Goal: Obtain resource: Download file/media

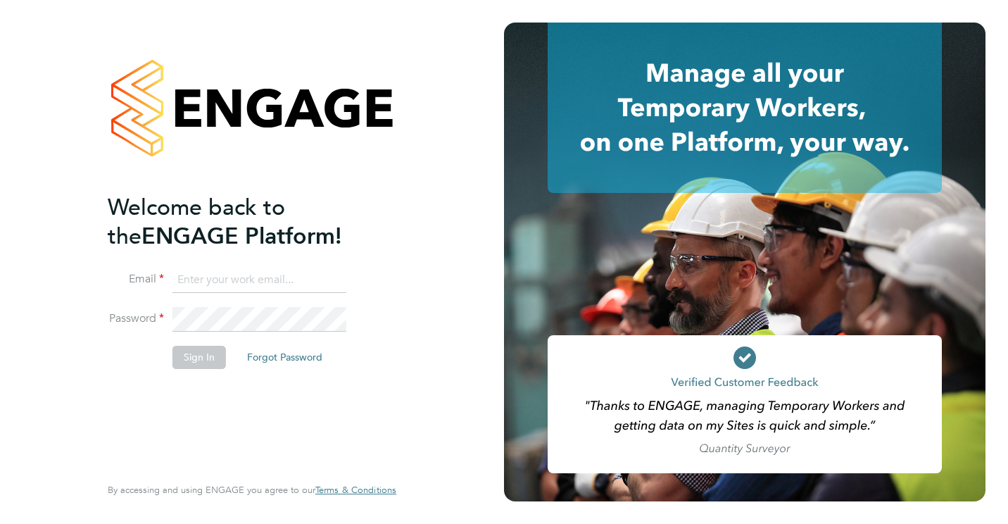
type input "kerry.crees@vistry.co.uk"
click at [199, 353] on button "Sign In" at bounding box center [198, 357] width 53 height 23
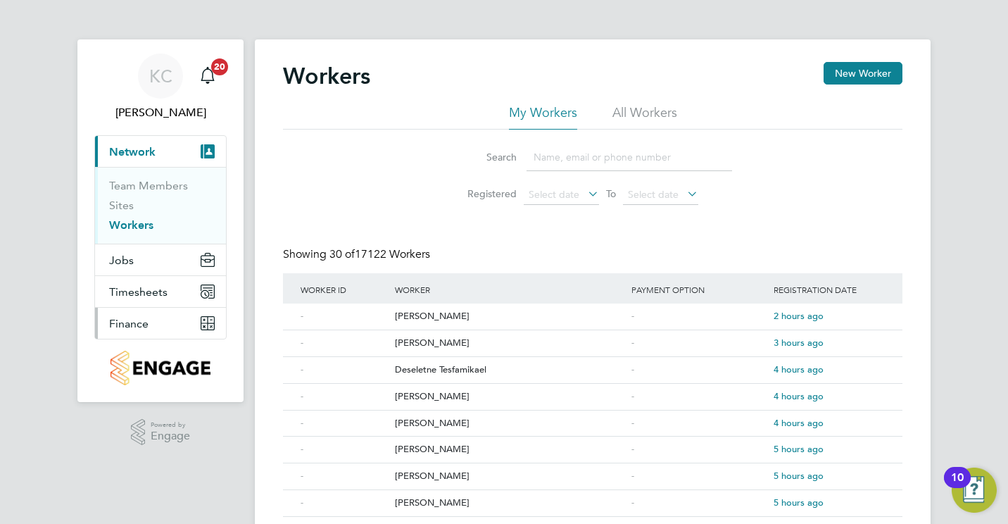
click at [141, 327] on span "Finance" at bounding box center [128, 323] width 39 height 13
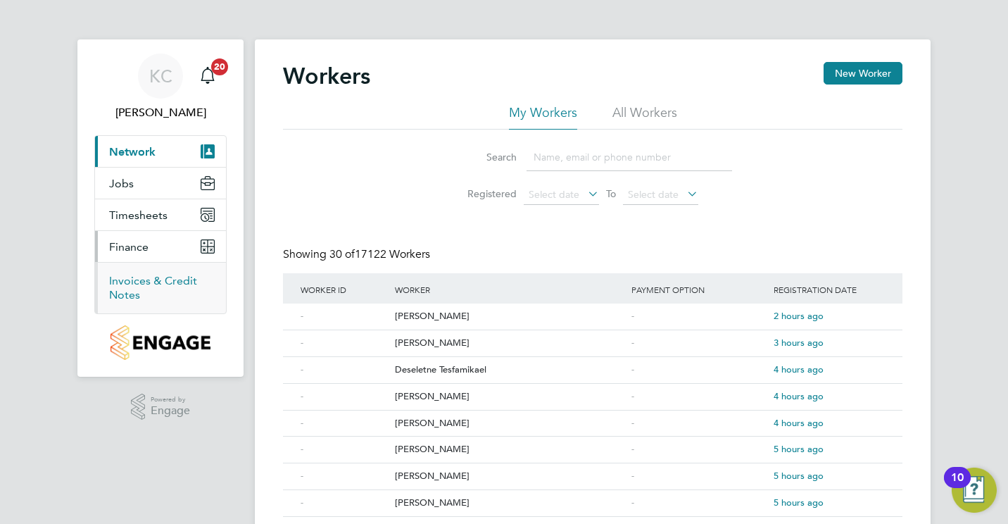
click at [142, 283] on link "Invoices & Credit Notes" at bounding box center [153, 287] width 88 height 27
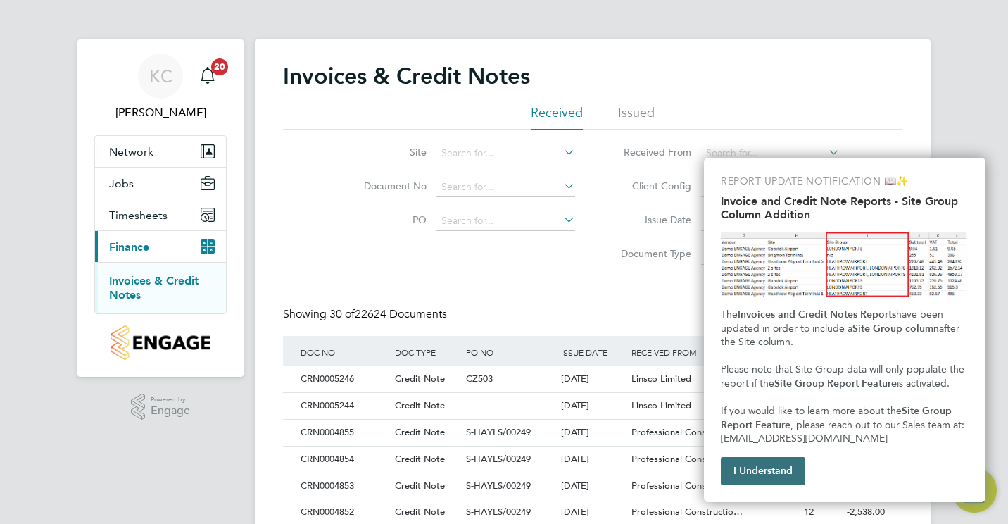
click at [767, 466] on button "I Understand" at bounding box center [763, 471] width 84 height 28
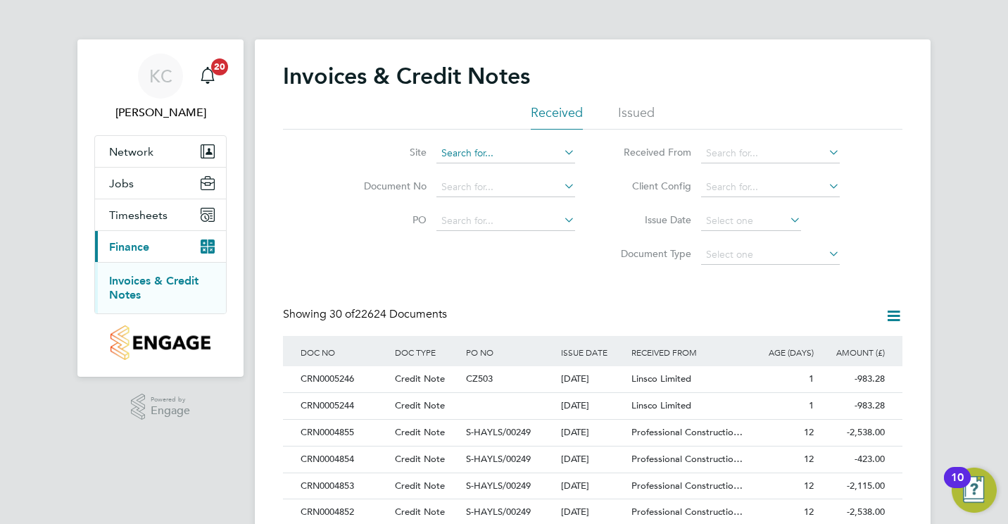
click at [462, 153] on input at bounding box center [505, 154] width 139 height 20
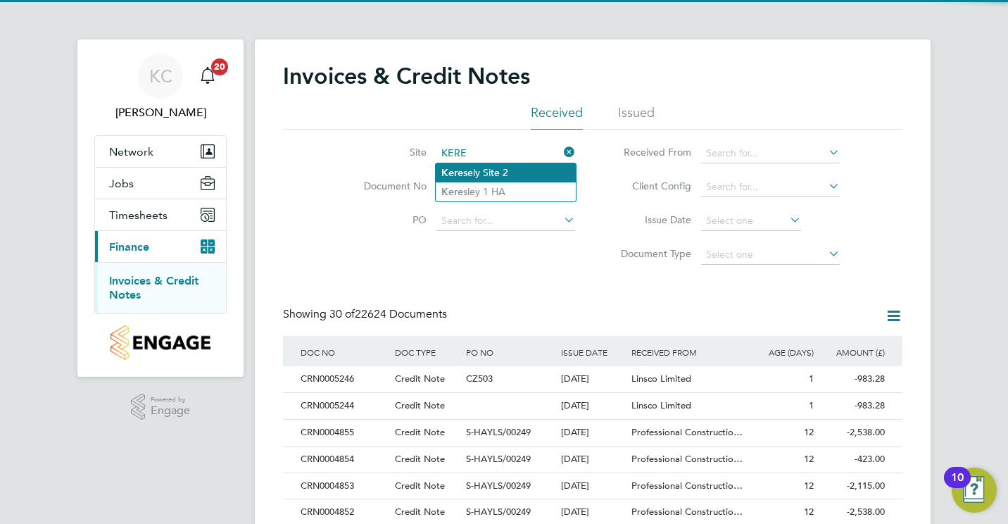
click at [484, 171] on li "Kere sely Site 2" at bounding box center [506, 172] width 140 height 19
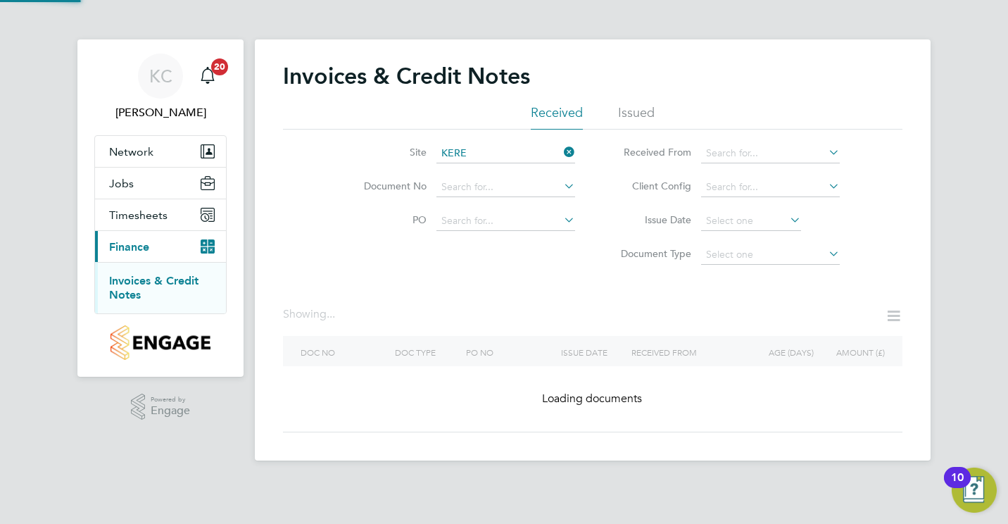
type input "Keresely Site 2"
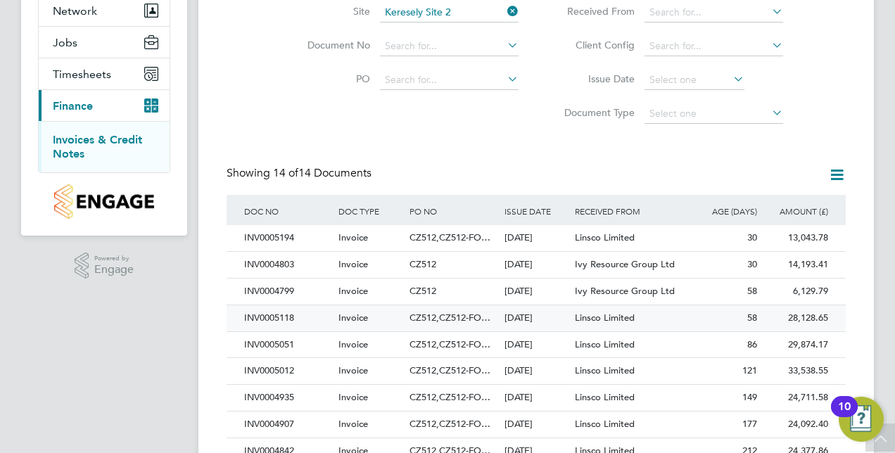
click at [532, 317] on div "[DATE]" at bounding box center [536, 319] width 71 height 26
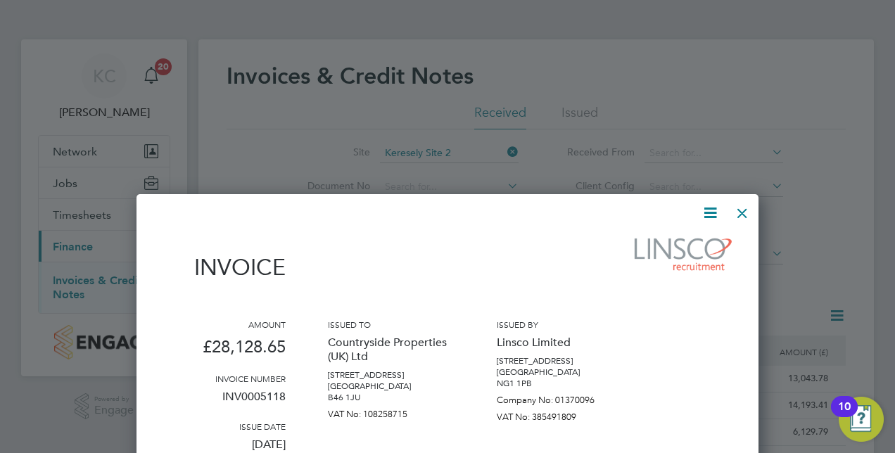
click at [702, 213] on icon at bounding box center [711, 213] width 18 height 18
click at [681, 240] on li "Download Invoice" at bounding box center [667, 247] width 97 height 20
click at [753, 213] on div at bounding box center [742, 209] width 25 height 25
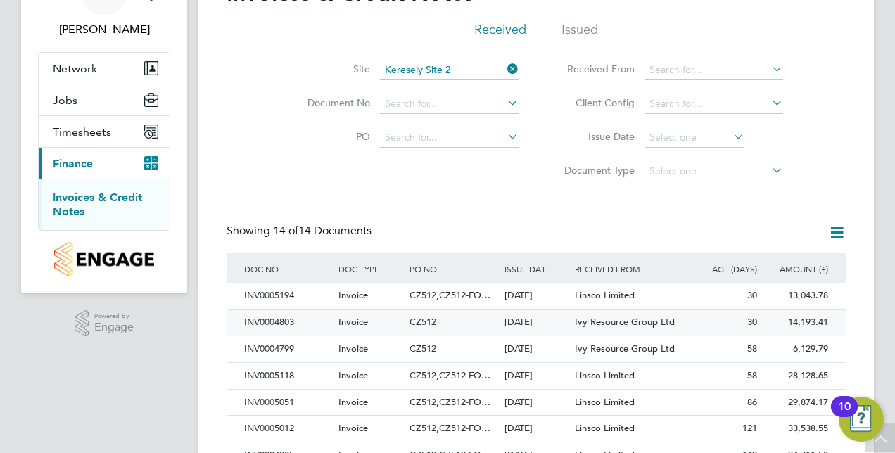
click at [794, 318] on div "14,193.41 Unpaid" at bounding box center [796, 323] width 71 height 26
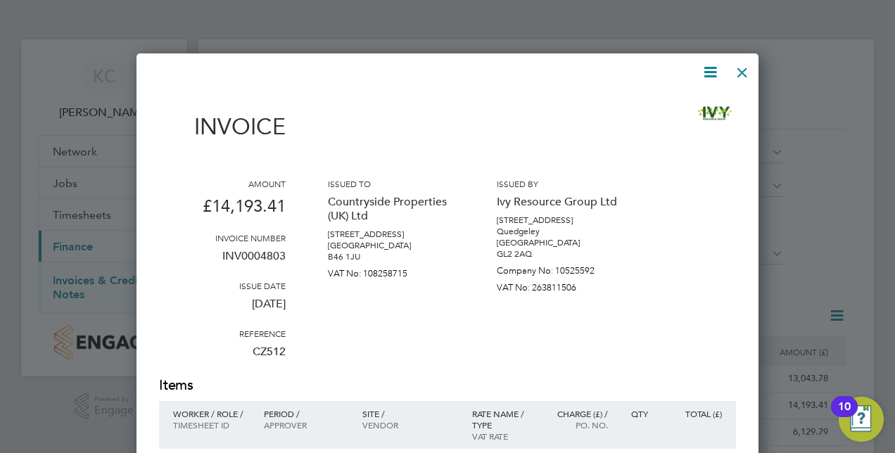
click at [711, 72] on icon at bounding box center [711, 72] width 18 height 18
click at [685, 108] on li "Download Invoice" at bounding box center [667, 106] width 97 height 20
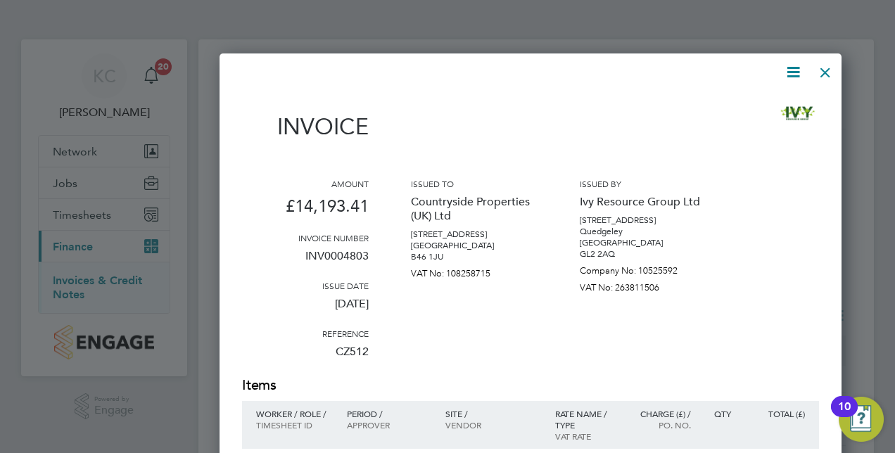
scroll to position [7, 7]
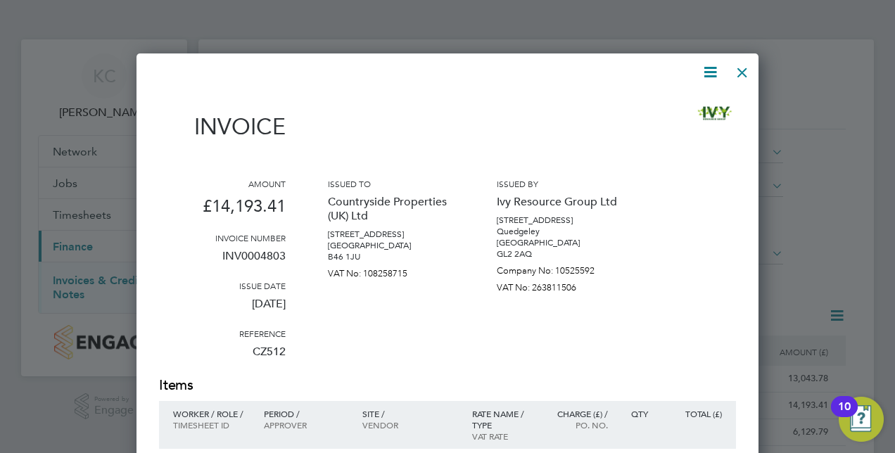
click at [747, 77] on div at bounding box center [742, 68] width 25 height 25
